Goal: Task Accomplishment & Management: Manage account settings

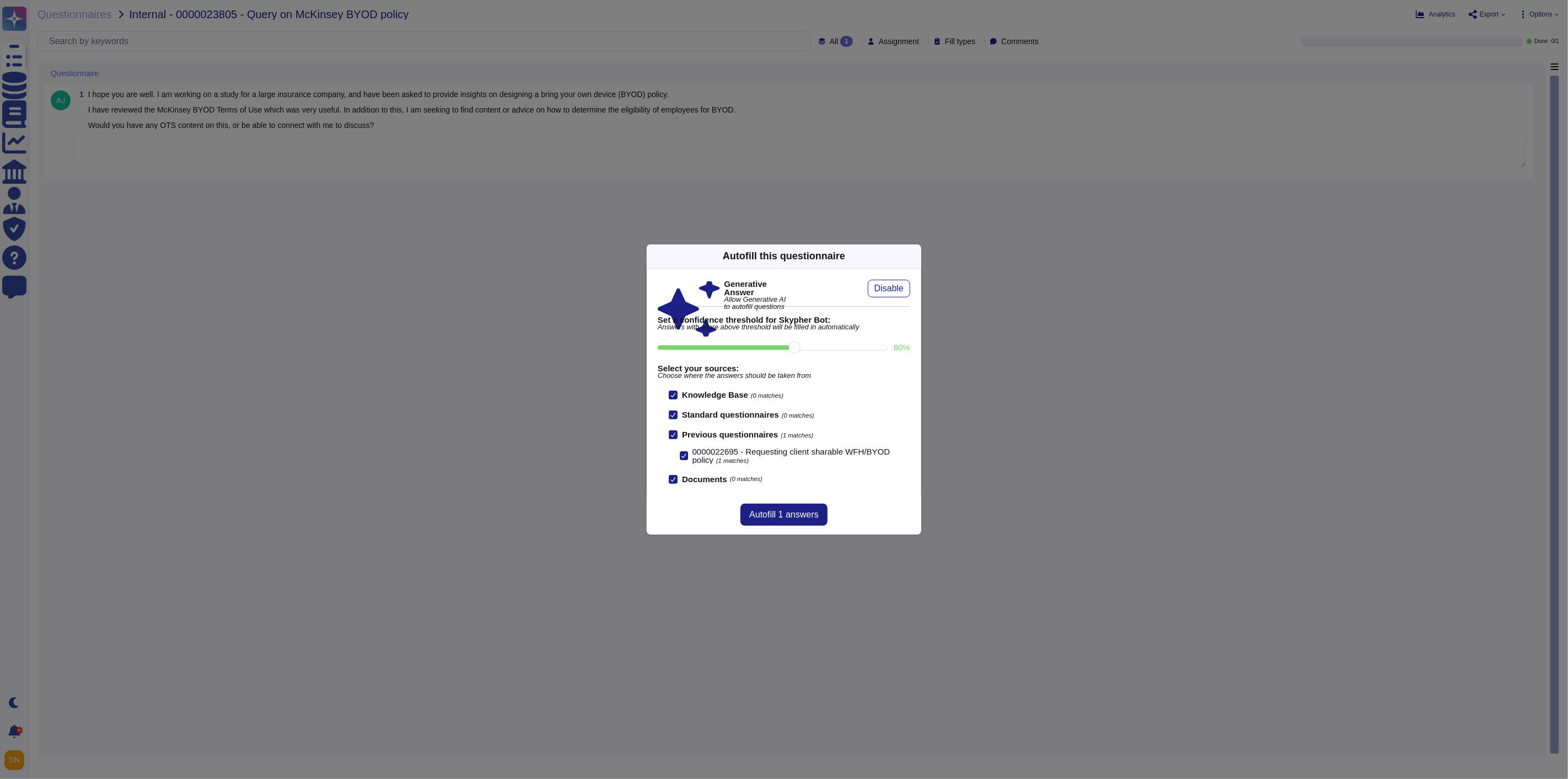
click at [915, 256] on icon at bounding box center [915, 256] width 0 height 0
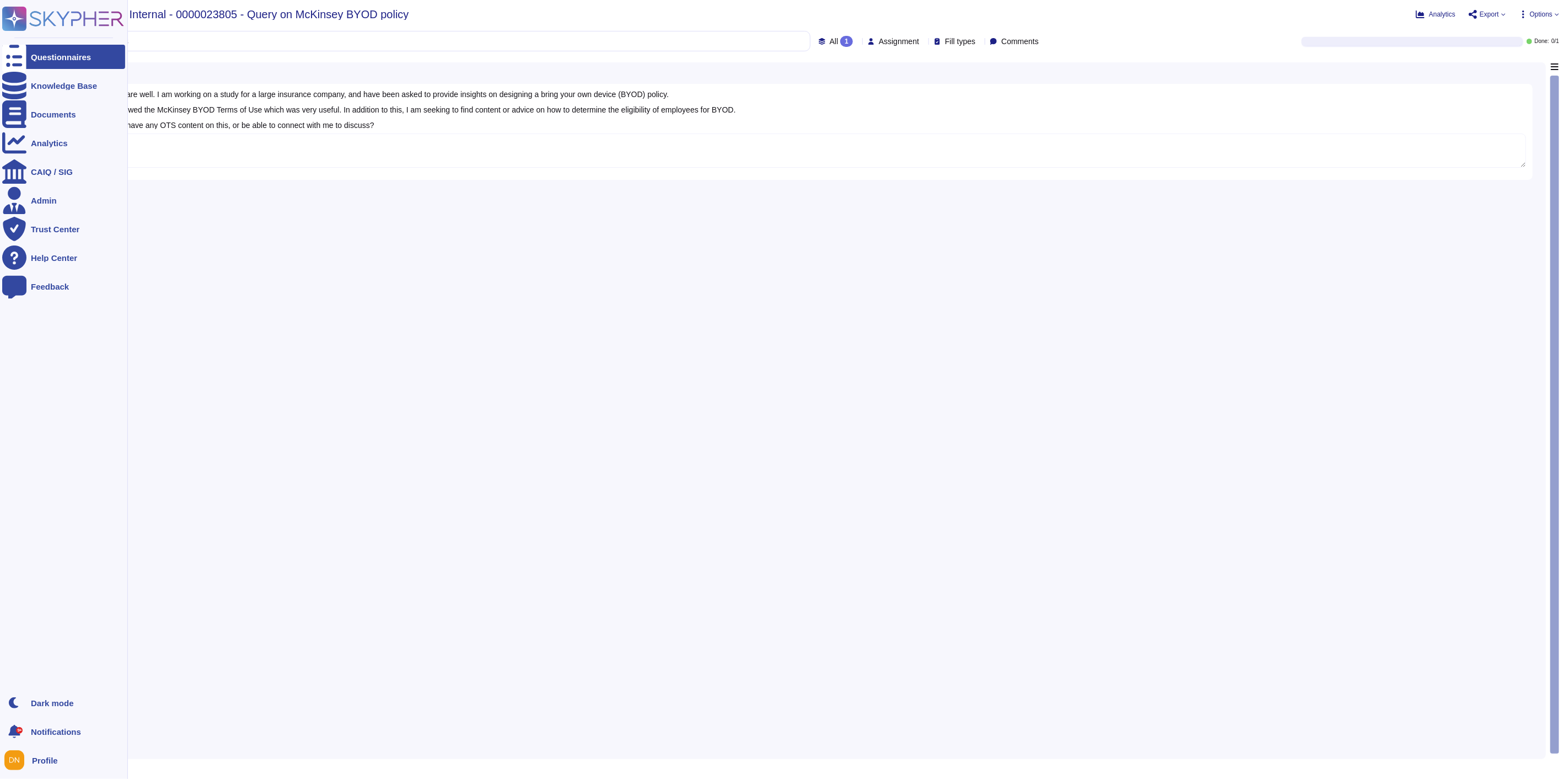
click at [26, 57] on div at bounding box center [15, 57] width 24 height 24
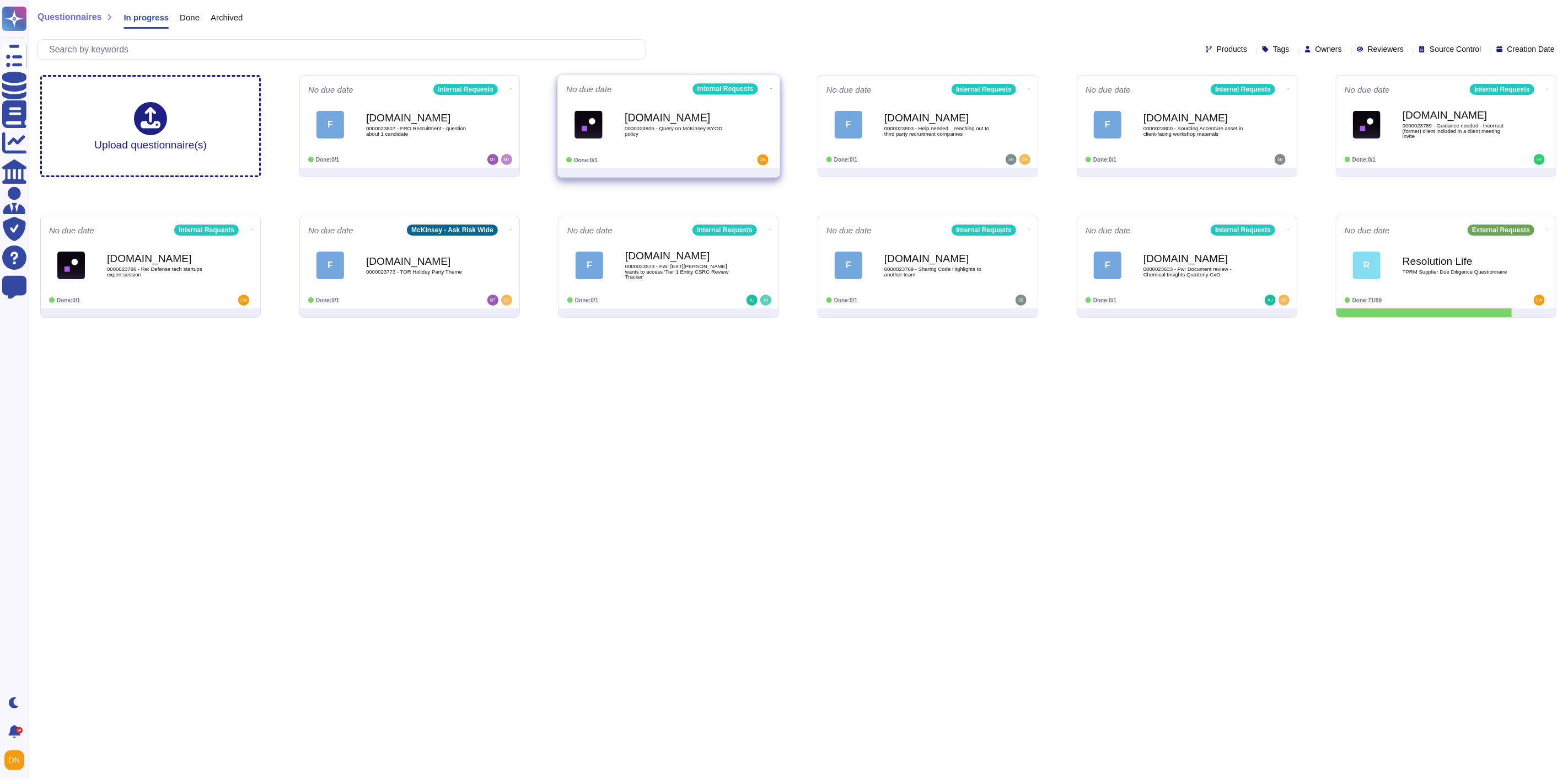
click at [770, 87] on icon at bounding box center [771, 88] width 2 height 3
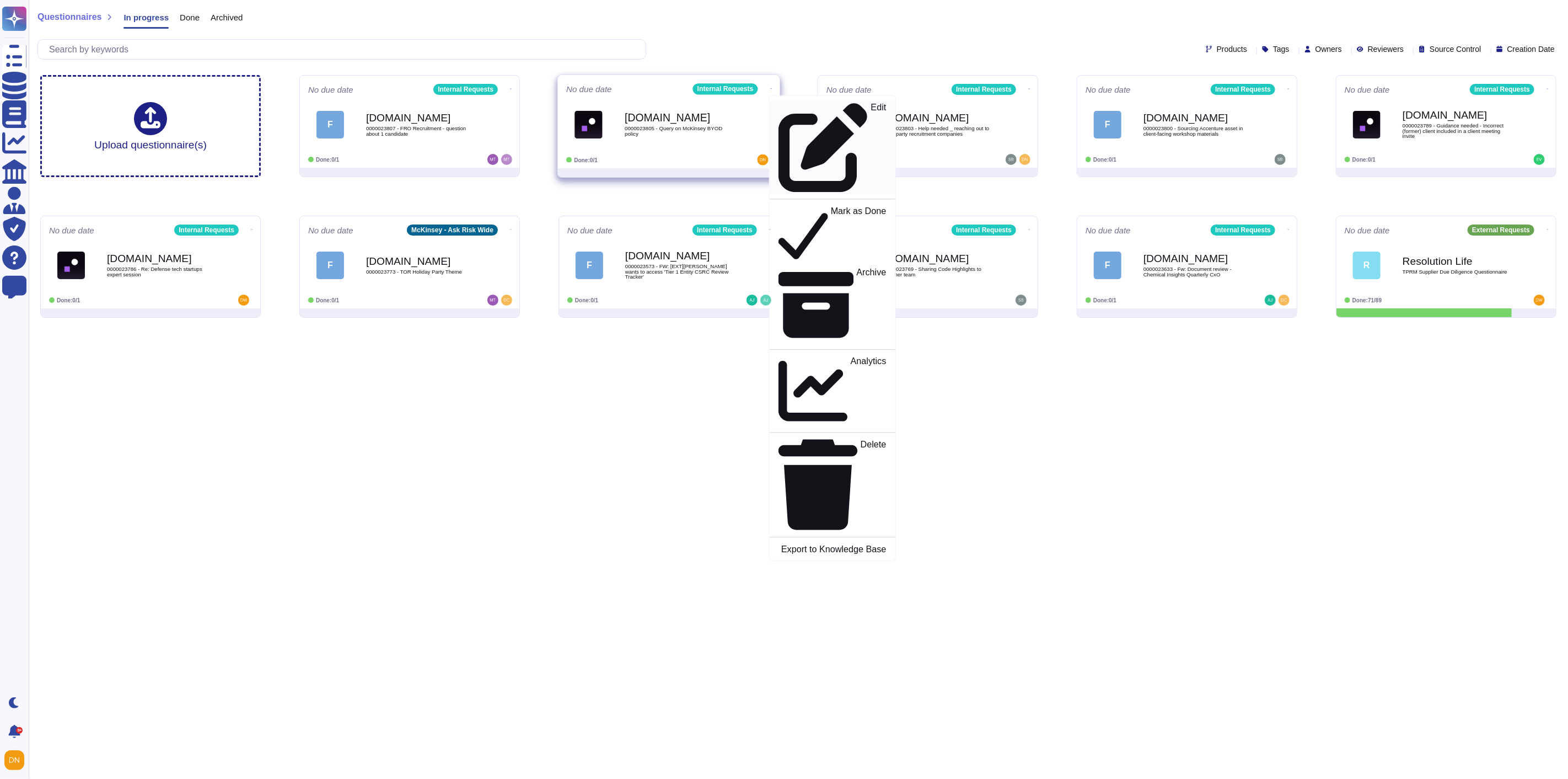
click at [779, 105] on icon at bounding box center [824, 147] width 90 height 90
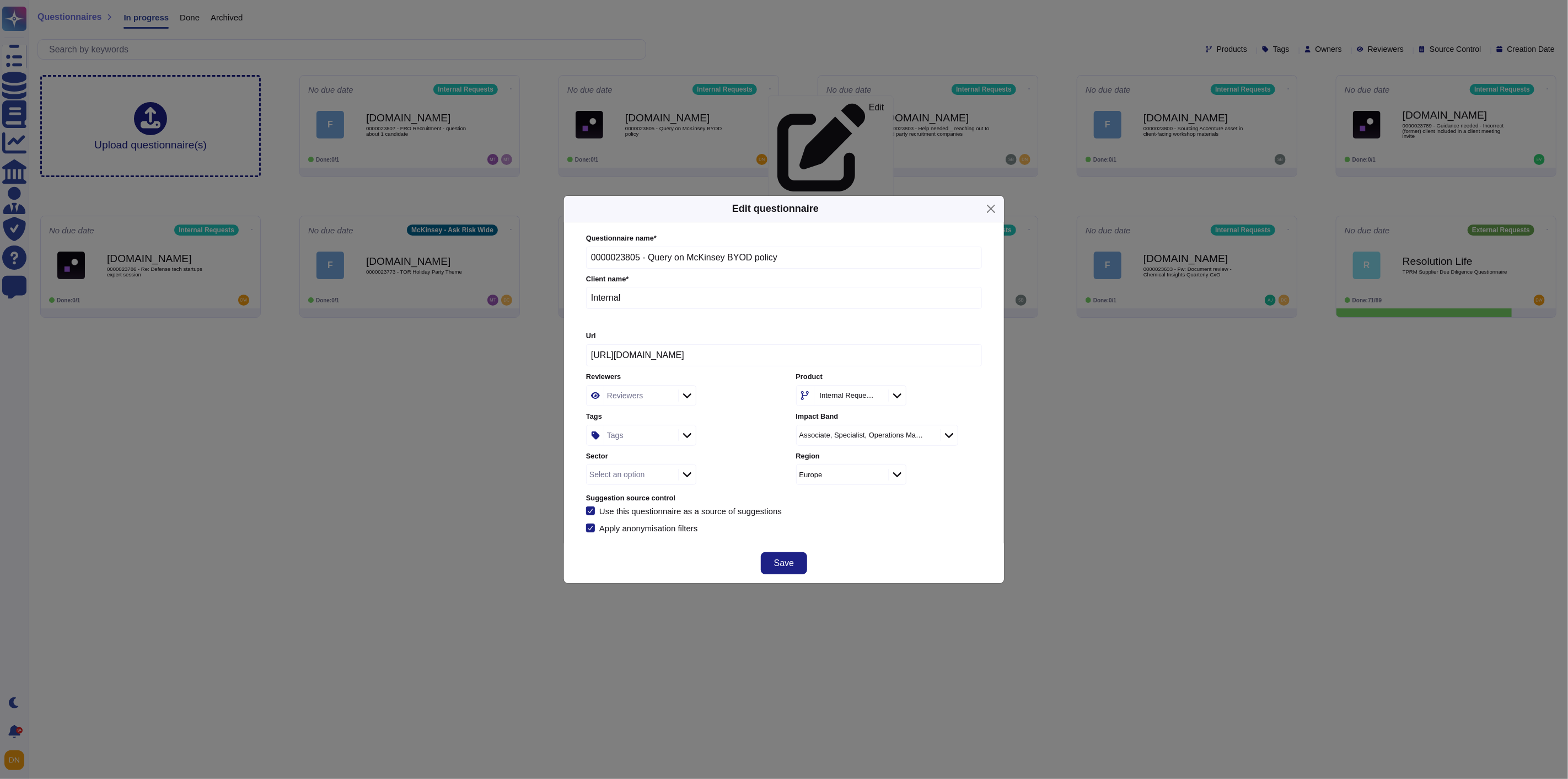
click at [634, 398] on div "Reviewers" at bounding box center [625, 395] width 36 height 8
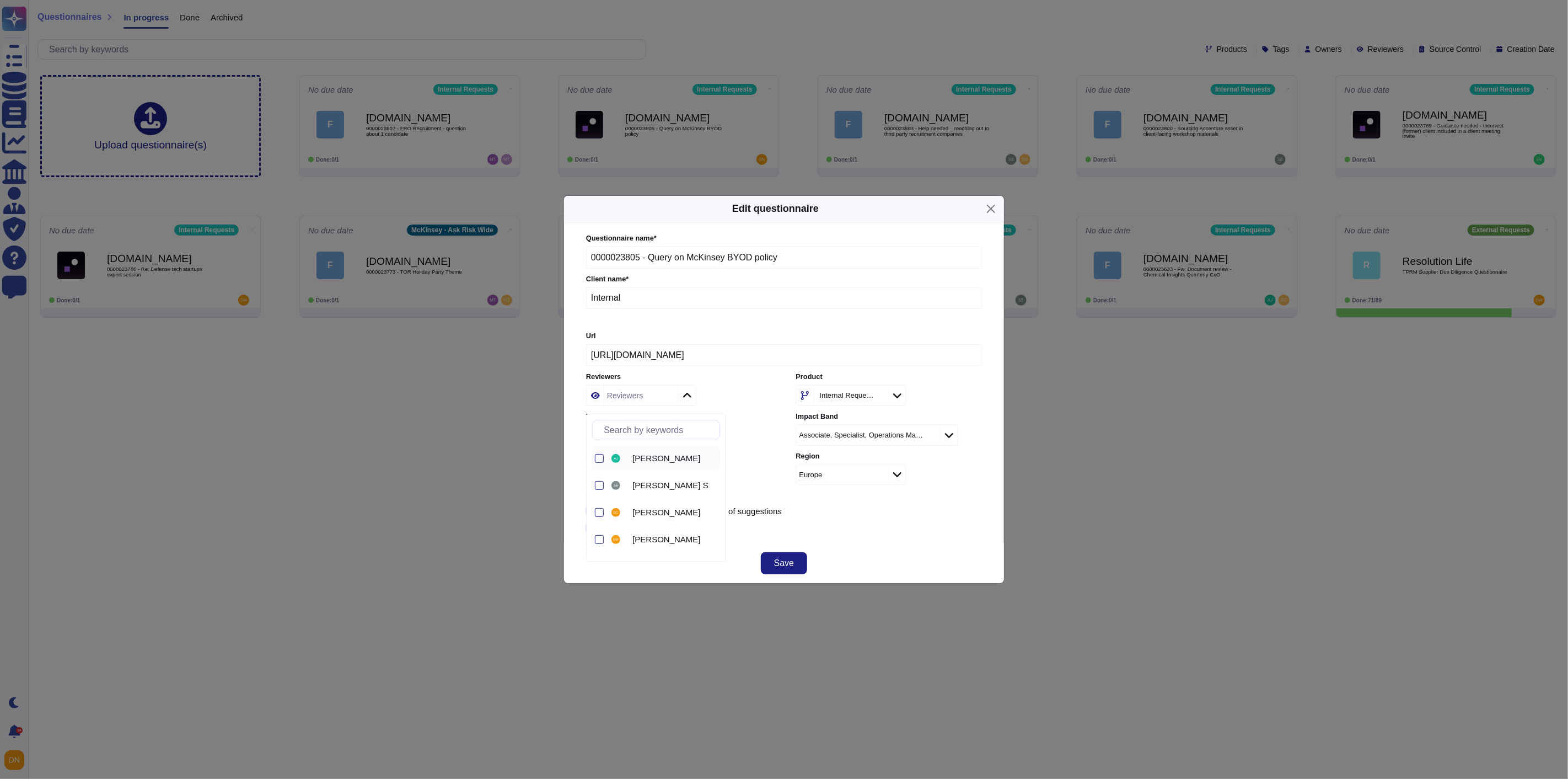
click at [649, 456] on span "[PERSON_NAME]" at bounding box center [666, 459] width 68 height 10
click at [912, 554] on div "Save" at bounding box center [784, 563] width 440 height 40
click at [776, 565] on span "Save" at bounding box center [784, 563] width 20 height 9
